Goal: Task Accomplishment & Management: Manage account settings

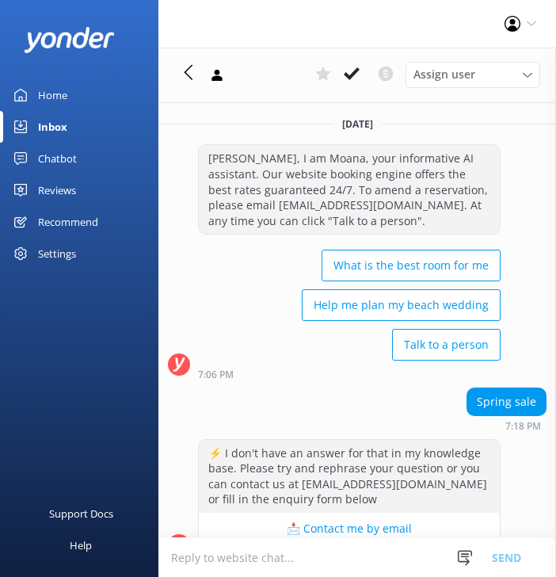
scroll to position [377, 0]
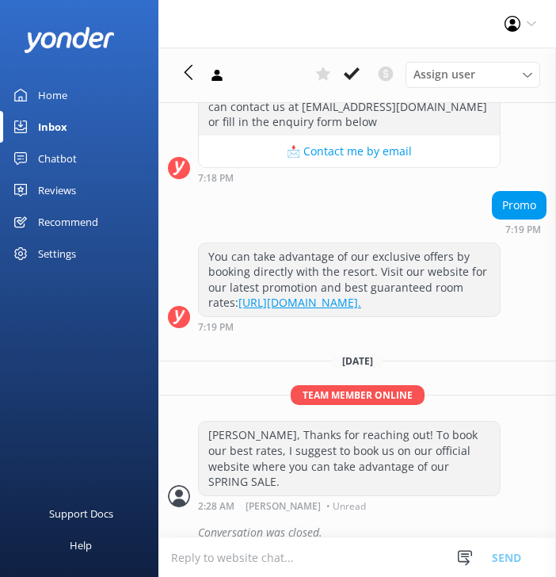
click at [64, 131] on div "Inbox" at bounding box center [52, 127] width 29 height 32
